Goal: Task Accomplishment & Management: Manage account settings

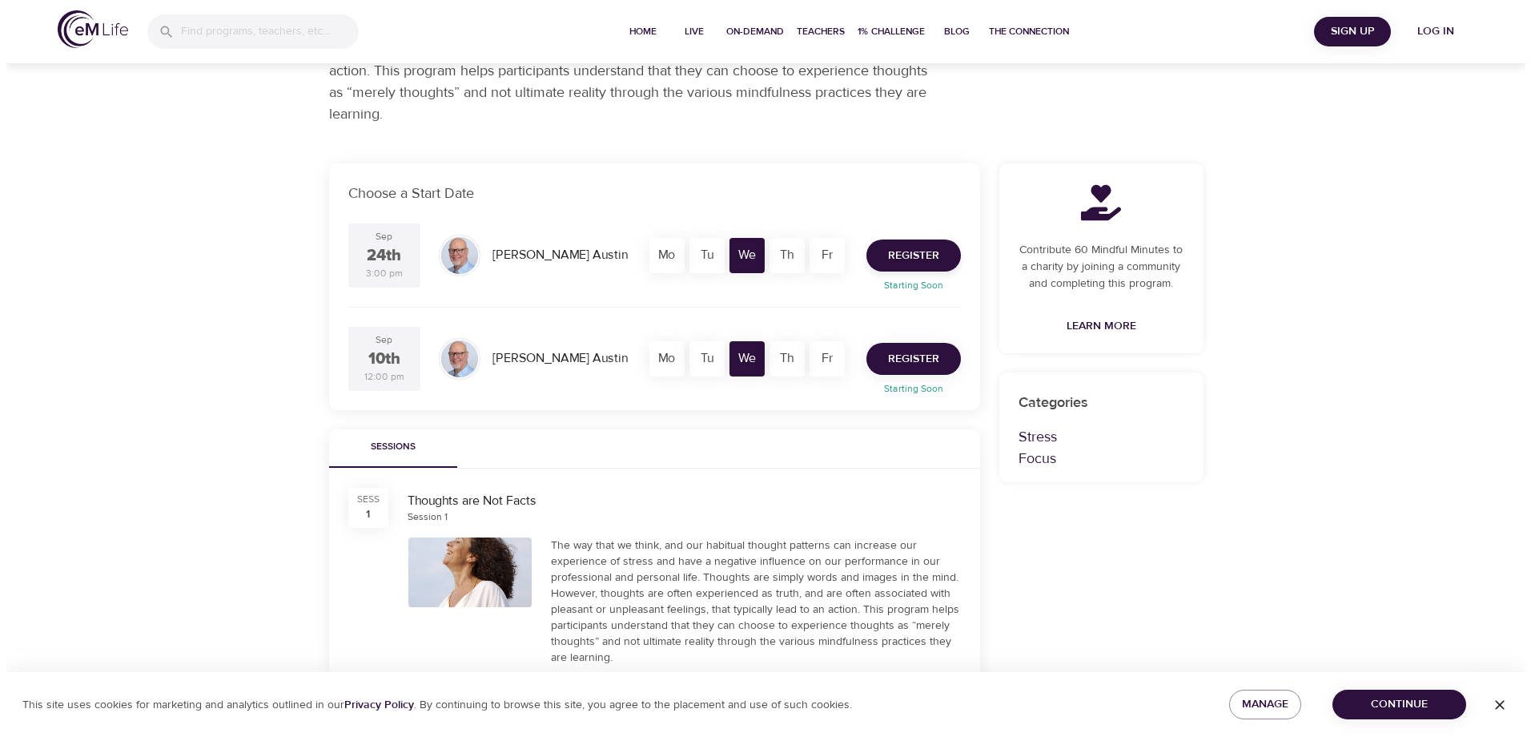
scroll to position [240, 0]
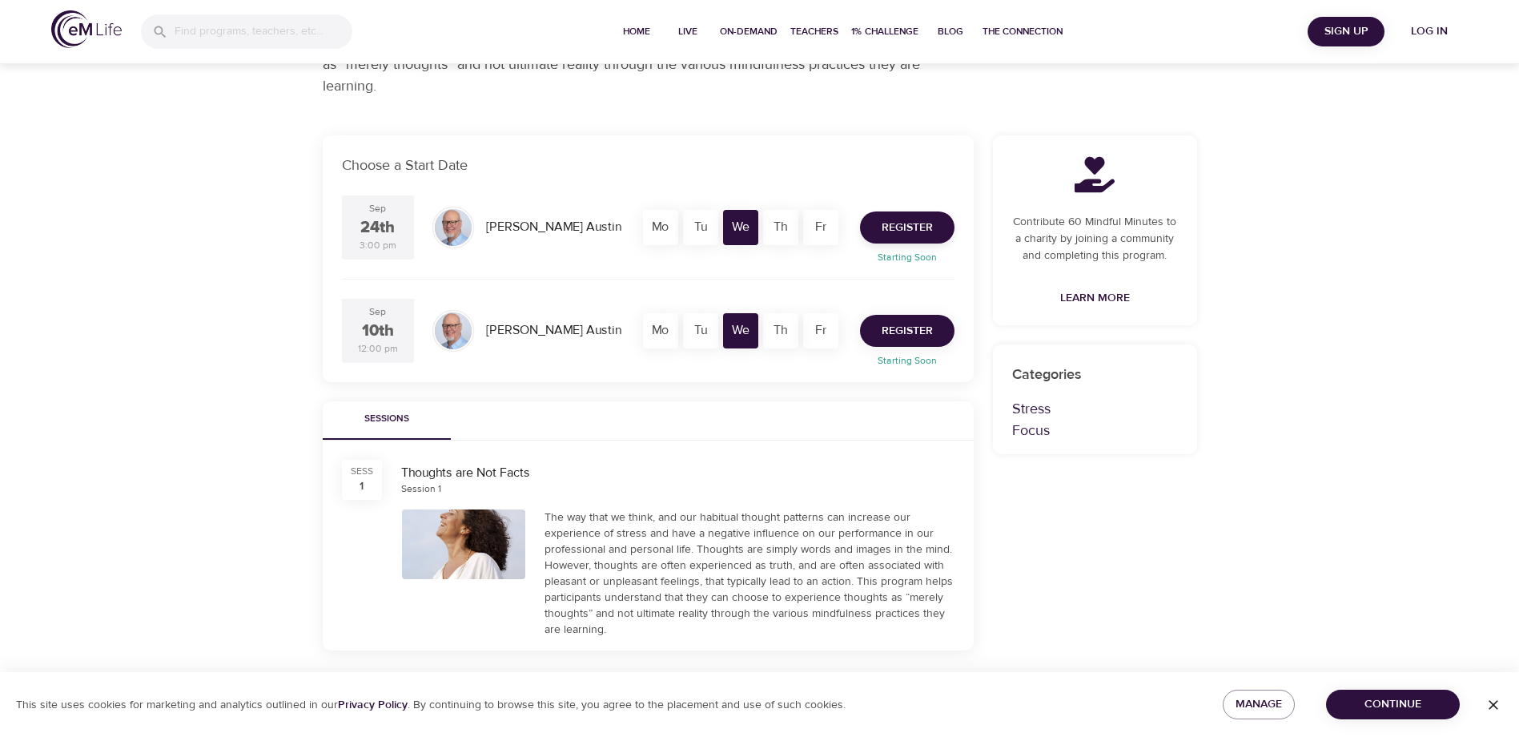
click at [908, 322] on span "Register" at bounding box center [907, 331] width 51 height 20
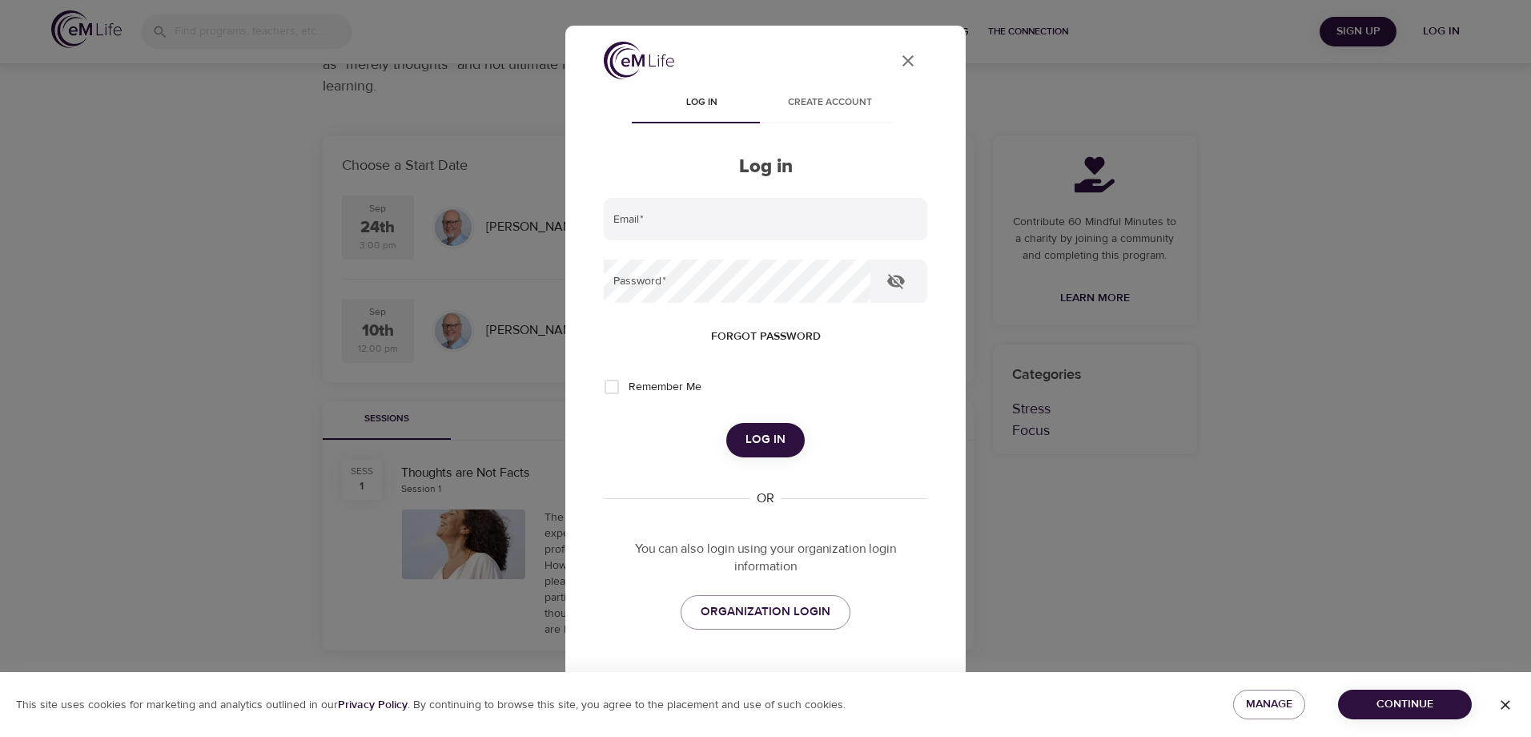
click at [730, 52] on div "User Profile" at bounding box center [766, 63] width 324 height 43
click at [709, 609] on span "ORGANIZATION LOGIN" at bounding box center [766, 611] width 130 height 21
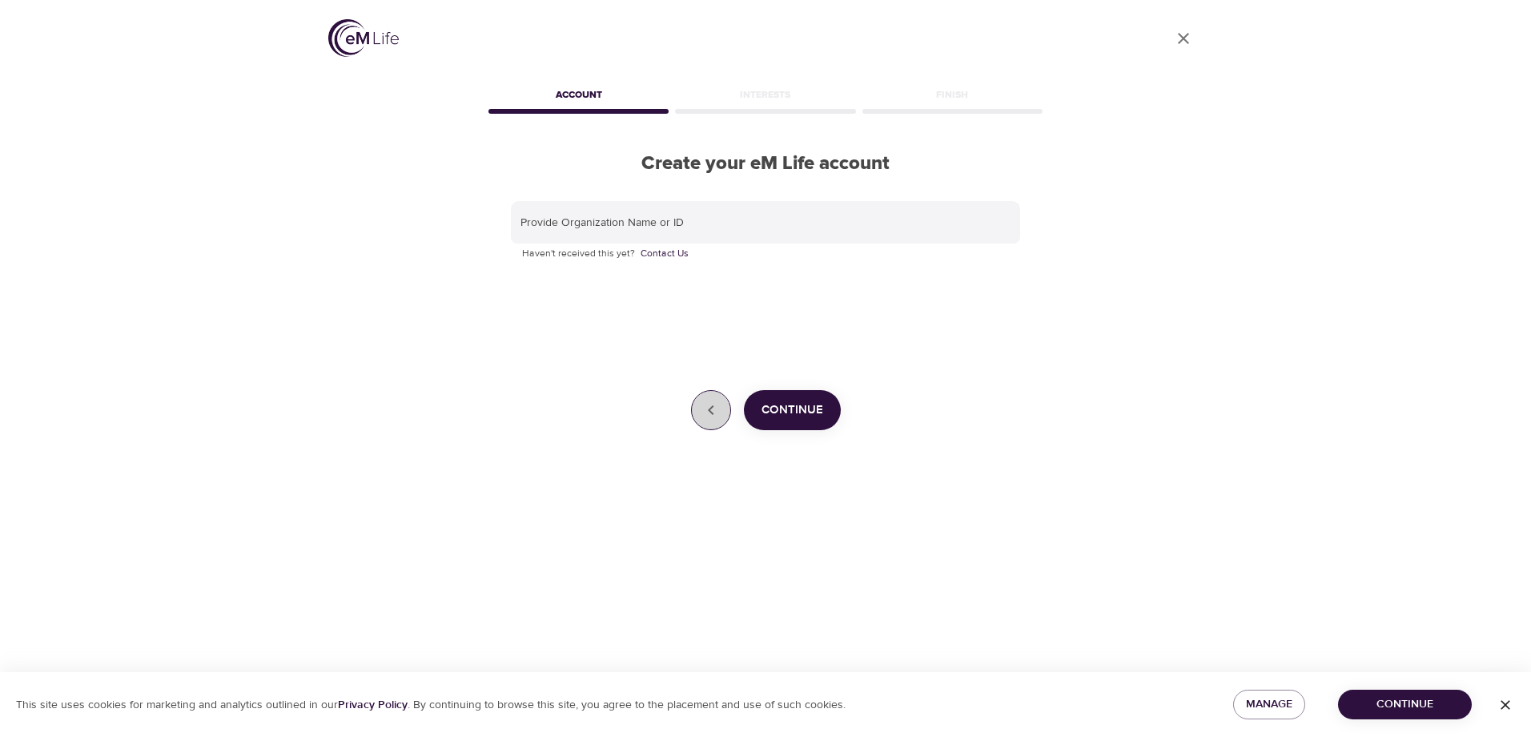
click at [702, 412] on icon "button" at bounding box center [711, 409] width 19 height 19
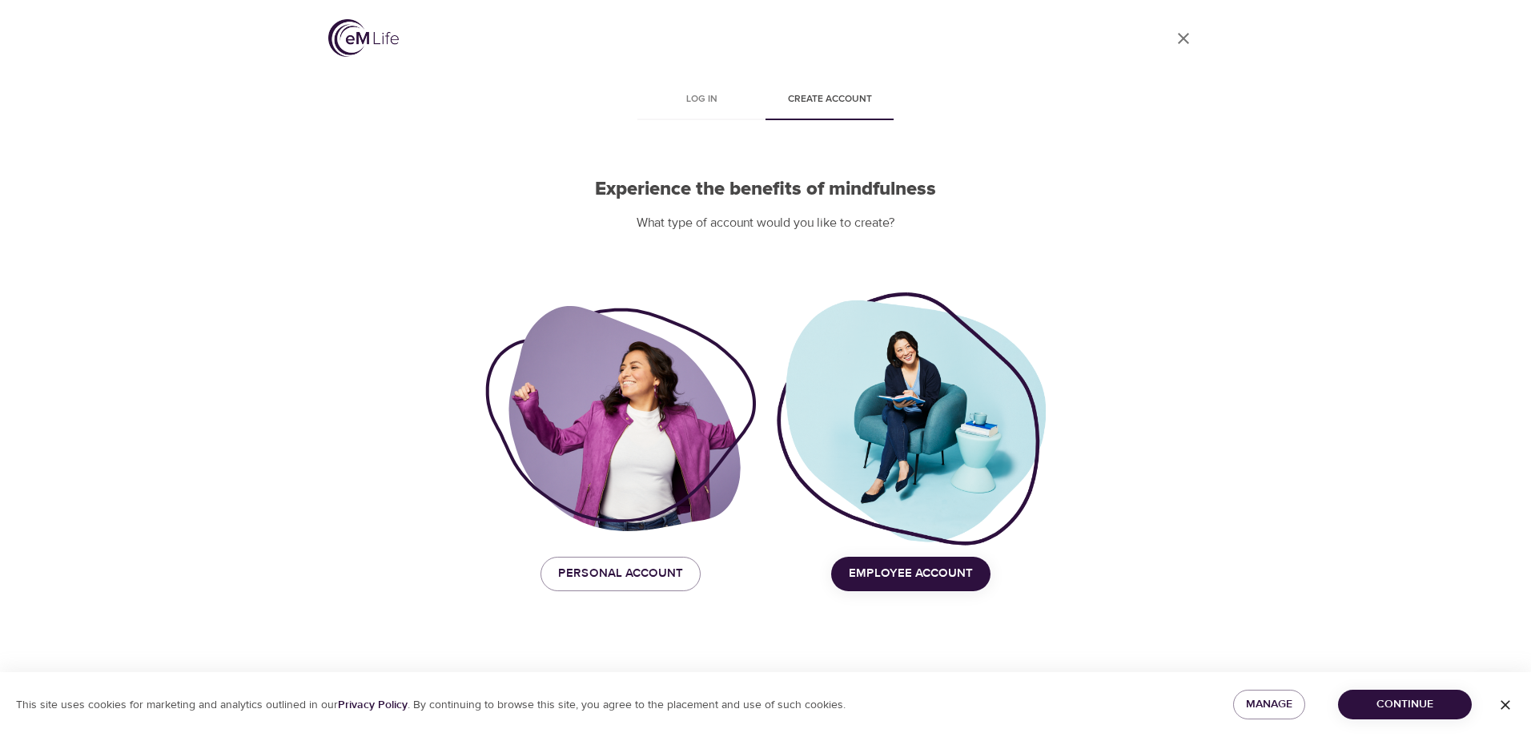
click at [889, 564] on span "Employee Account" at bounding box center [911, 573] width 124 height 21
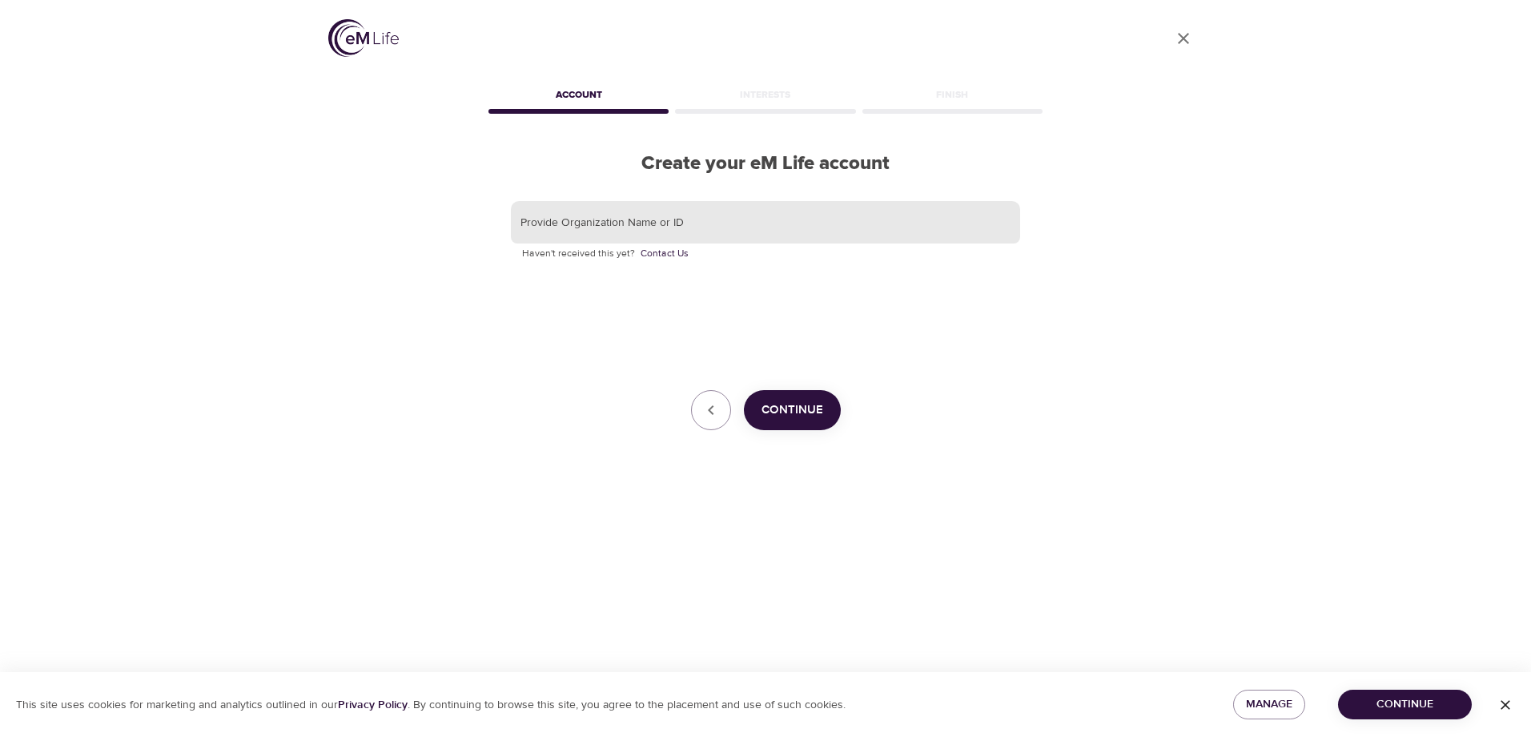
click at [630, 231] on input "text" at bounding box center [765, 222] width 509 height 43
click at [810, 405] on span "Continue" at bounding box center [793, 410] width 62 height 21
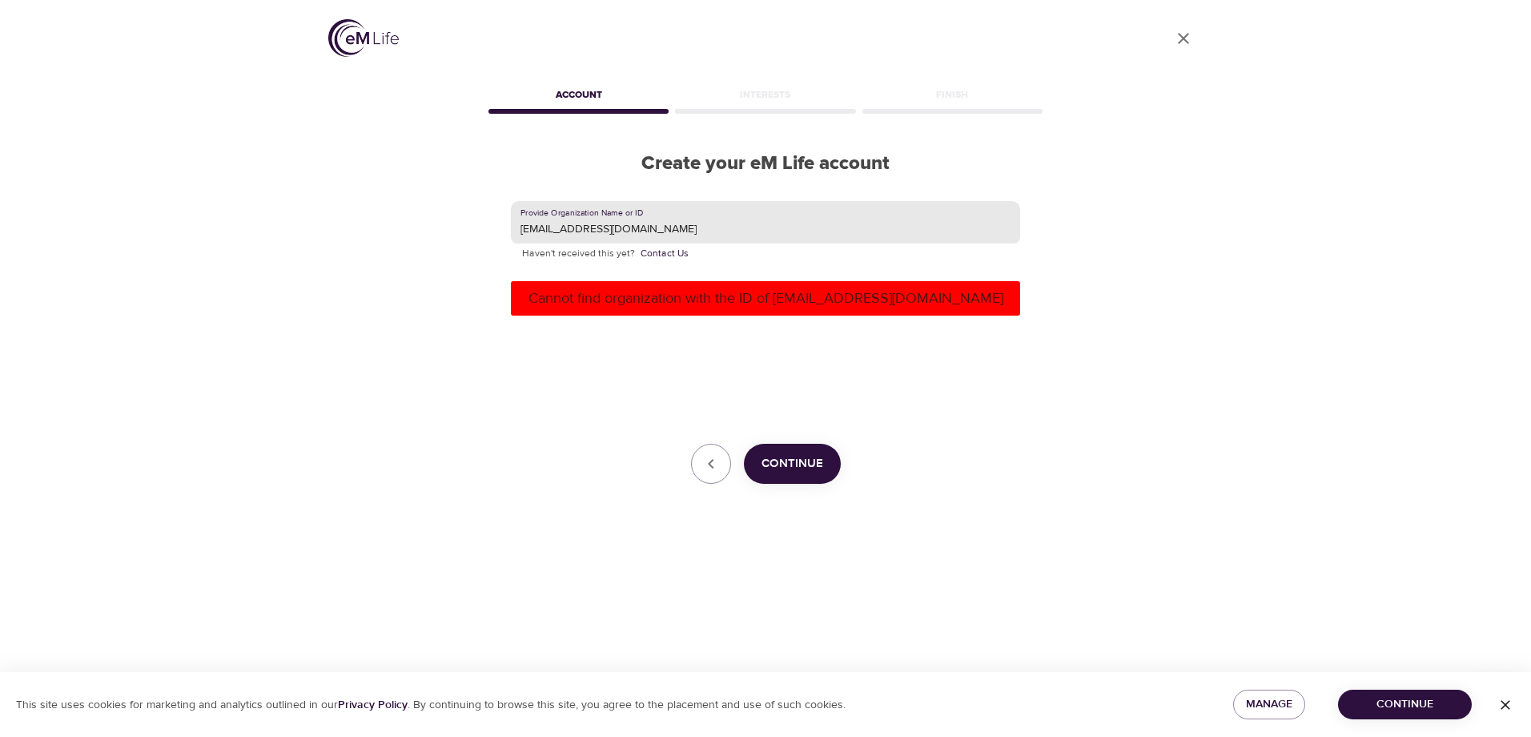
click at [702, 223] on input "[EMAIL_ADDRESS][DOMAIN_NAME]" at bounding box center [765, 222] width 509 height 43
drag, startPoint x: 702, startPoint y: 223, endPoint x: 202, endPoint y: 204, distance: 500.1
click at [202, 204] on div "User Profile Account Interests Finish Create your eM Life account Provide Organ…" at bounding box center [765, 368] width 1531 height 737
type input "0692598"
click at [777, 465] on span "Continue" at bounding box center [793, 463] width 62 height 21
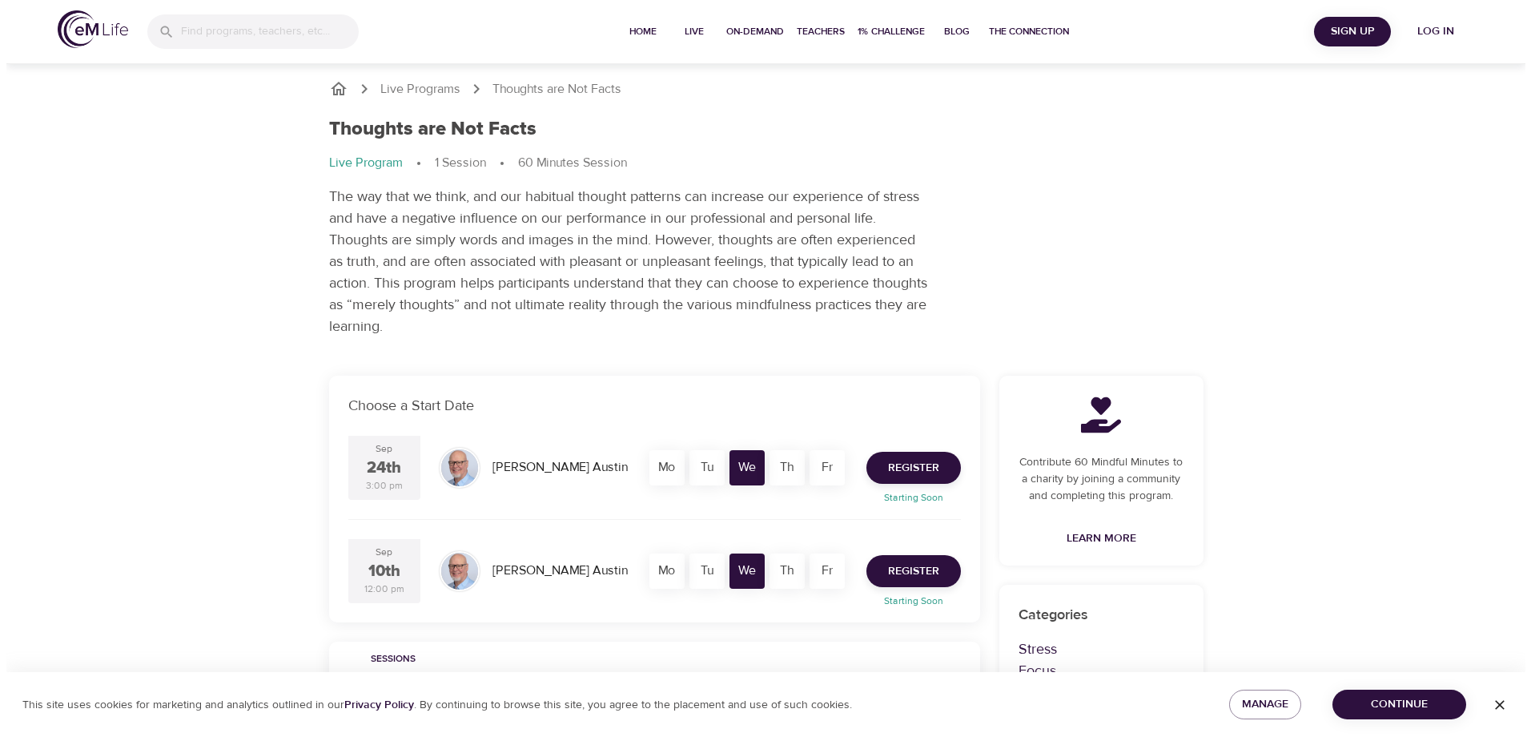
scroll to position [239, 0]
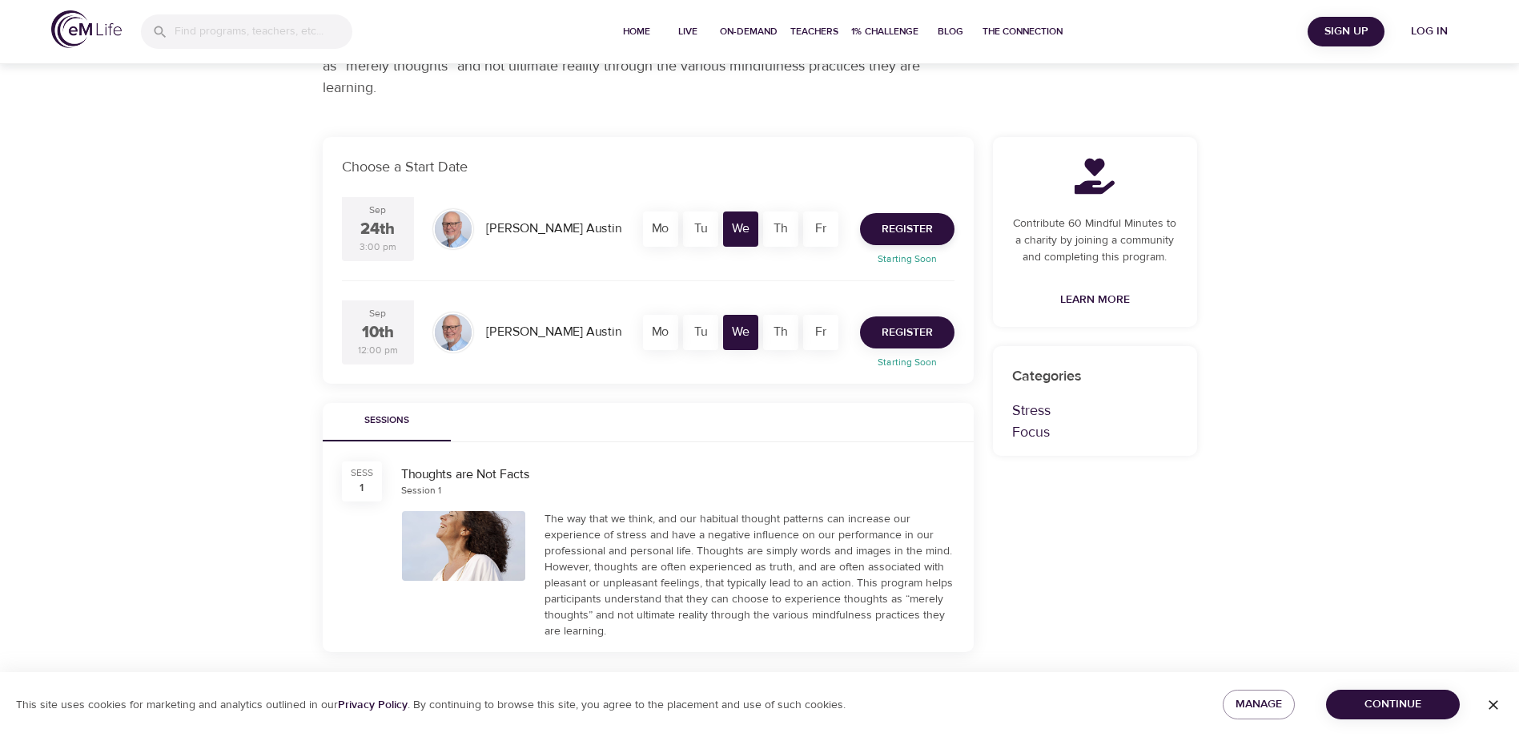
click at [924, 337] on span "Register" at bounding box center [907, 333] width 51 height 20
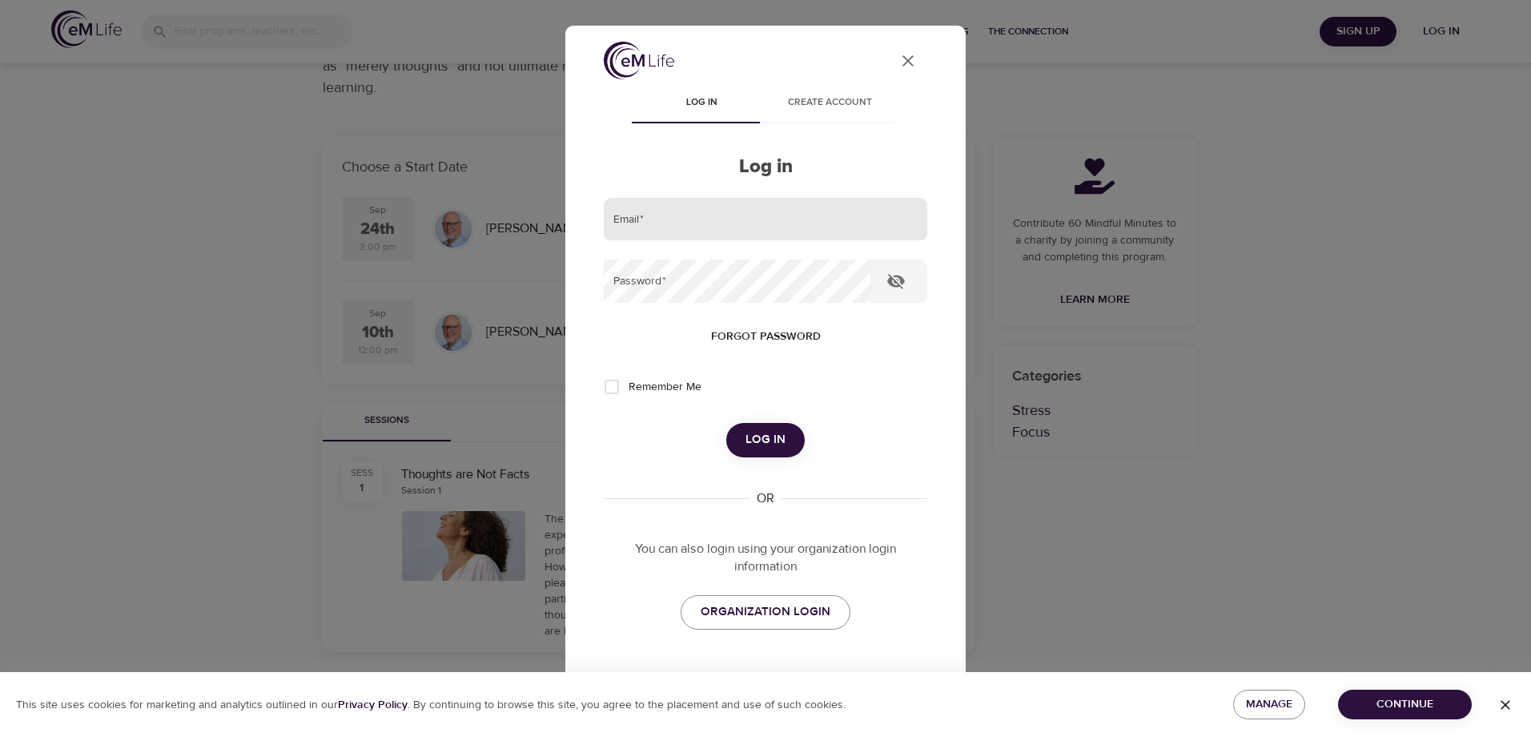
click at [698, 219] on input "email" at bounding box center [766, 219] width 324 height 43
type input "[EMAIL_ADDRESS][DOMAIN_NAME]"
click at [728, 332] on span "Forgot password" at bounding box center [766, 337] width 110 height 20
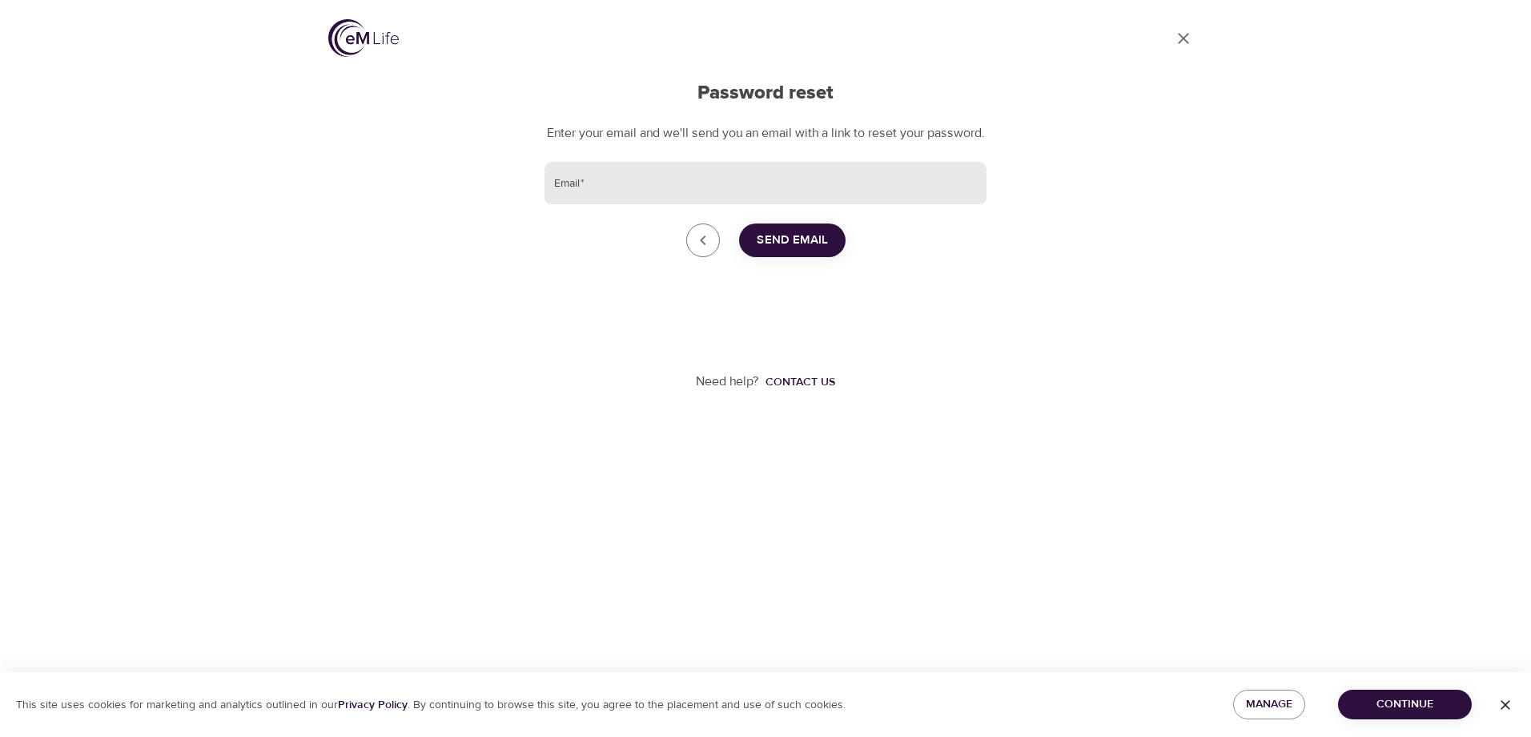
click at [653, 205] on input "Email   *" at bounding box center [766, 183] width 442 height 43
type input "[EMAIL_ADDRESS][DOMAIN_NAME]"
click at [762, 251] on span "Send Email" at bounding box center [792, 240] width 71 height 21
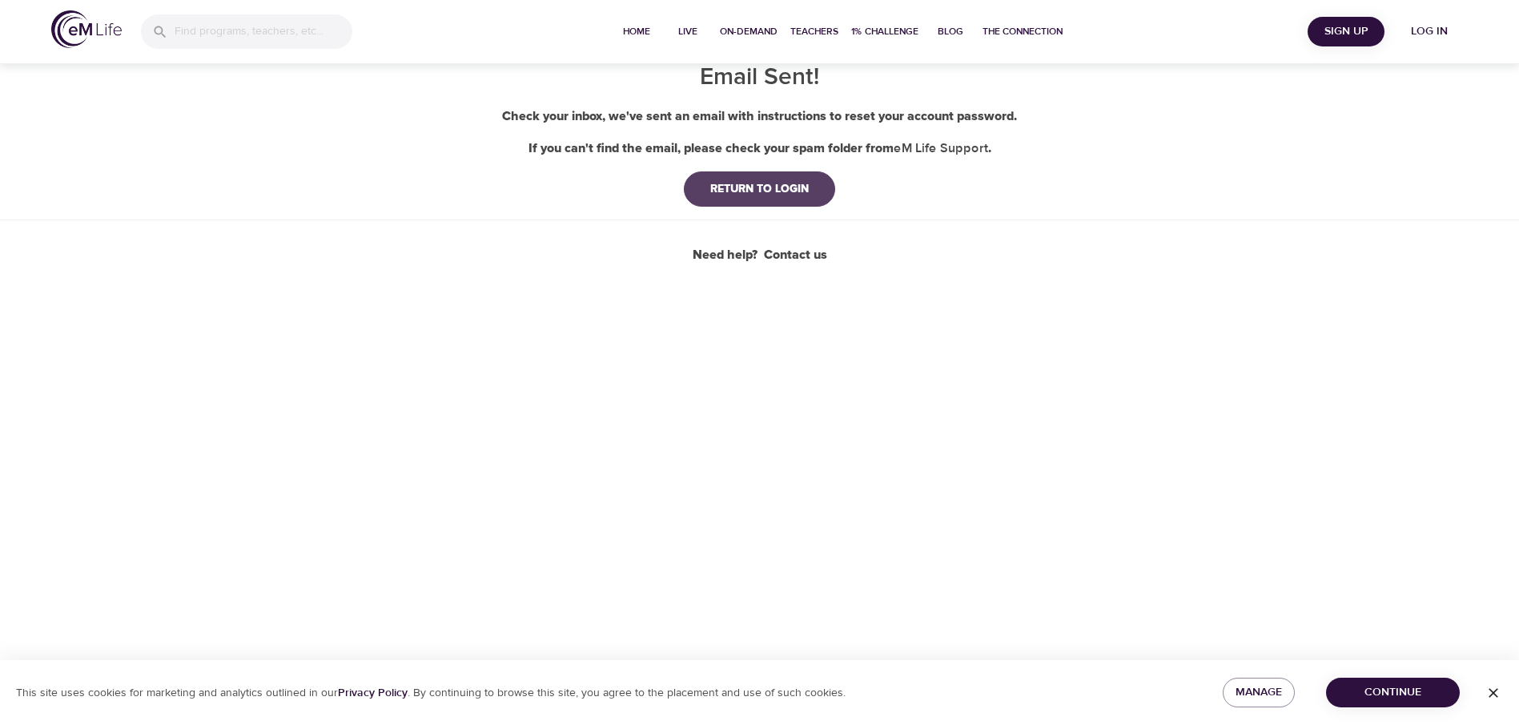
click at [741, 193] on div "RETURN TO LOGIN" at bounding box center [760, 189] width 124 height 16
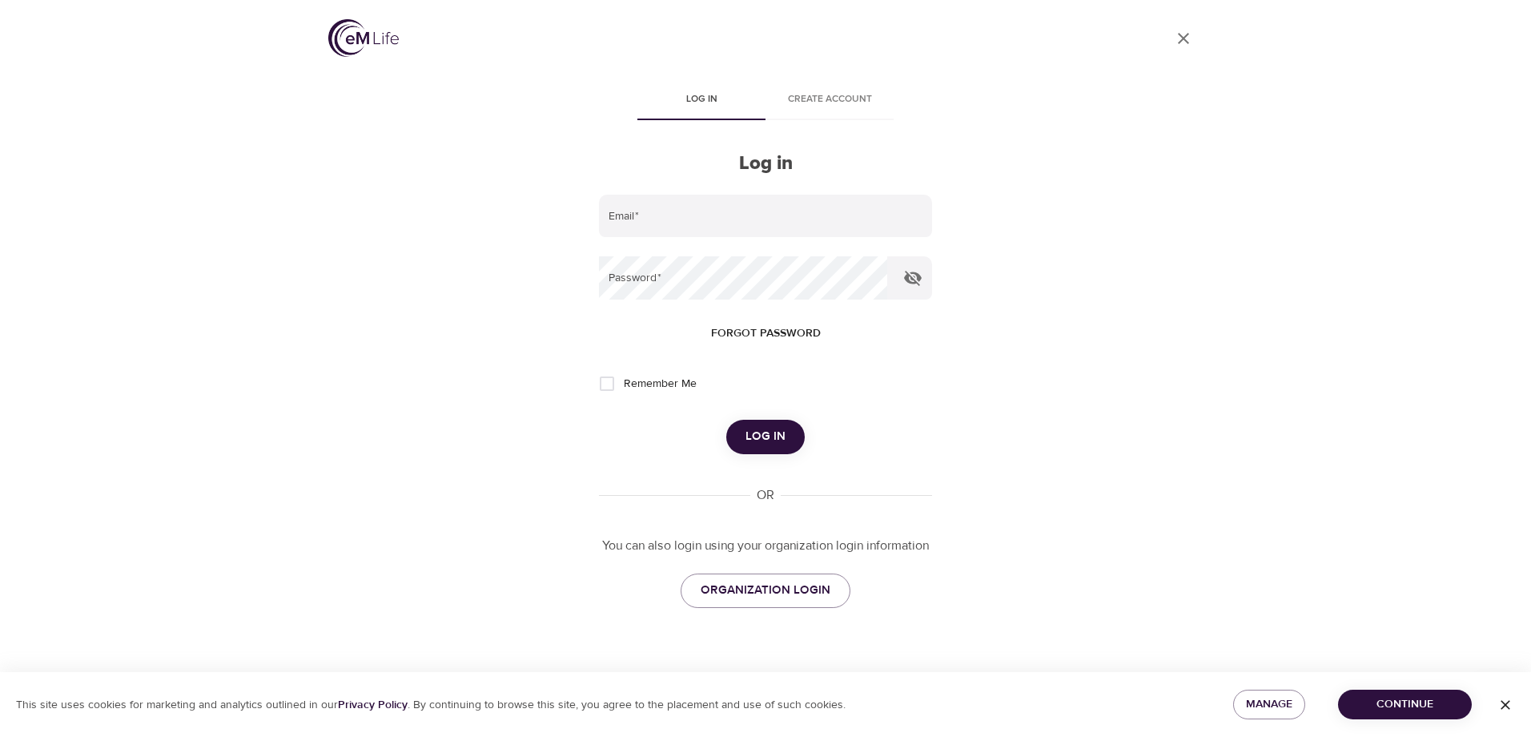
click at [611, 381] on input "Remember Me" at bounding box center [607, 384] width 34 height 34
checkbox input "true"
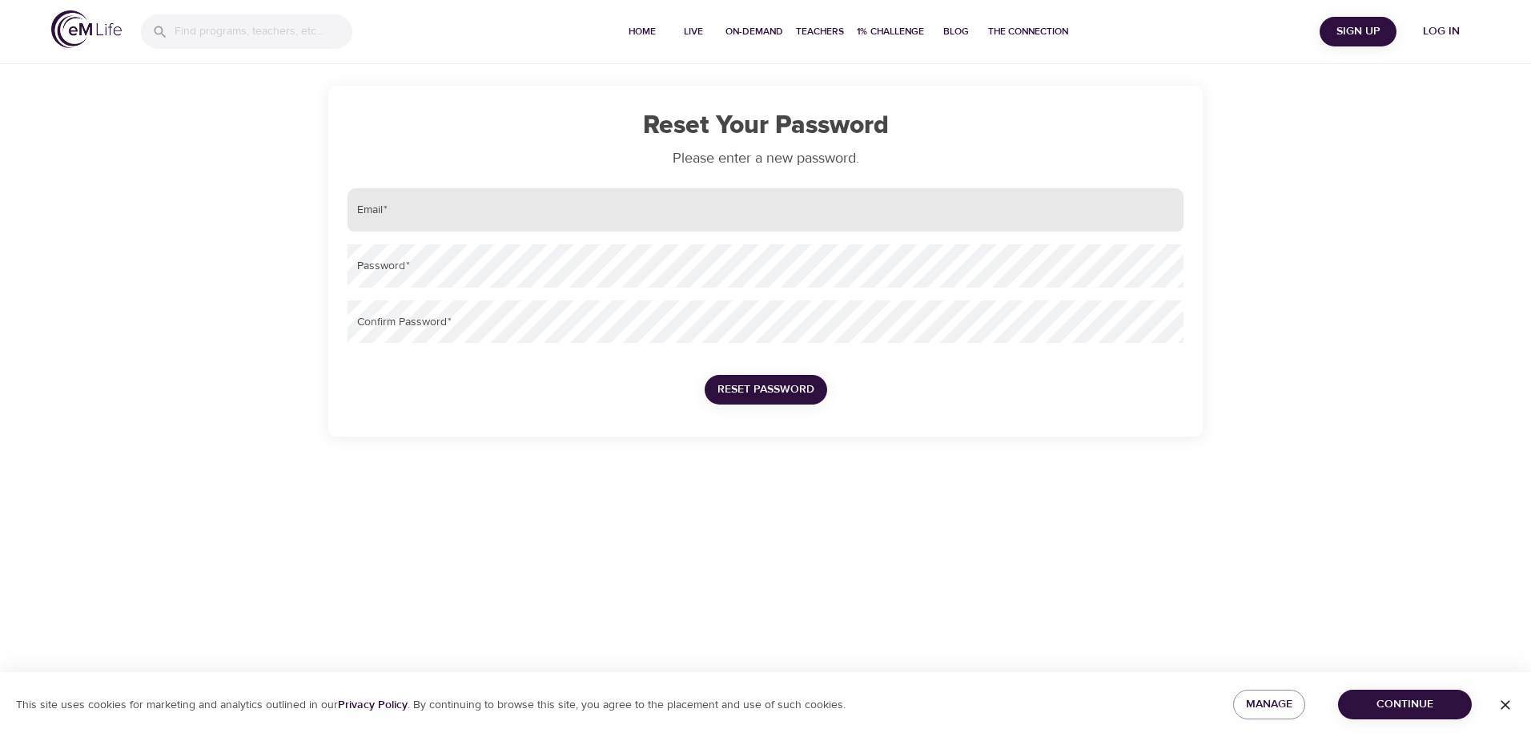
click at [500, 218] on input "email" at bounding box center [766, 209] width 836 height 43
type input "[EMAIL_ADDRESS][DOMAIN_NAME]"
click at [705, 375] on button "Reset Password" at bounding box center [766, 390] width 123 height 30
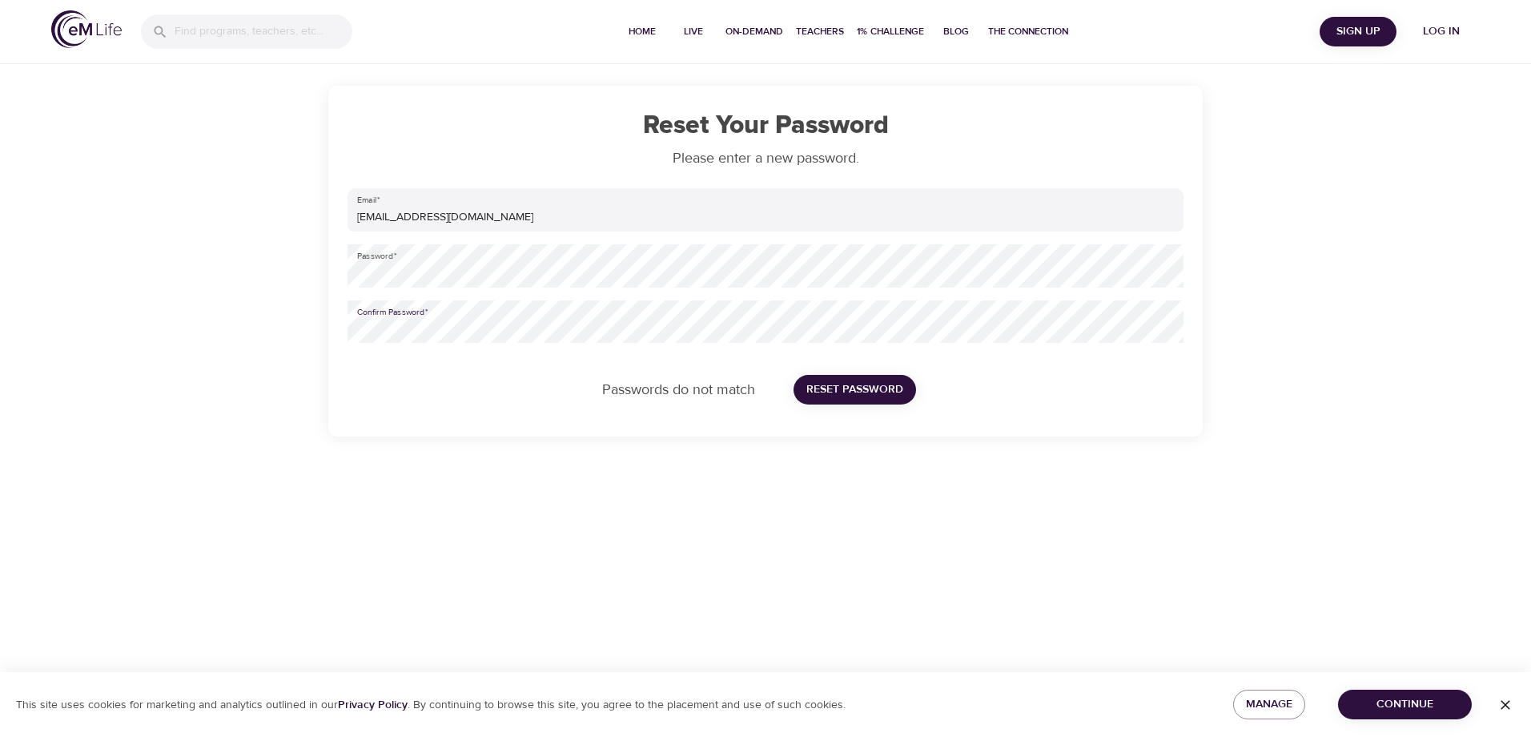
click at [827, 390] on span "Reset Password" at bounding box center [854, 390] width 97 height 20
click at [827, 385] on span "Reset Password" at bounding box center [854, 390] width 97 height 20
